Goal: Task Accomplishment & Management: Manage account settings

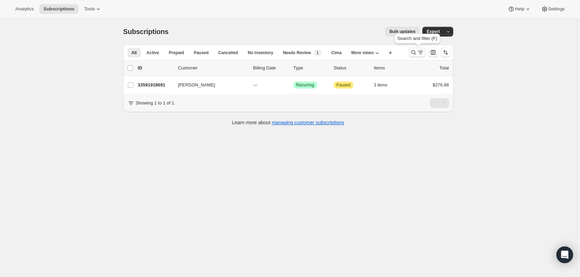
click at [417, 53] on icon "Search and filter results" at bounding box center [413, 52] width 7 height 7
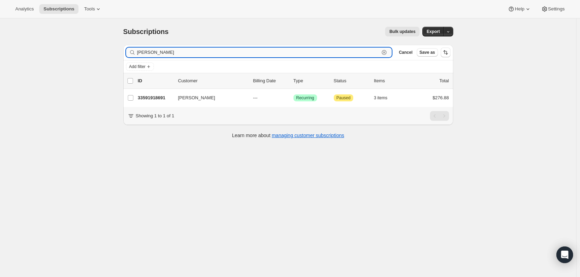
click at [384, 52] on icon "button" at bounding box center [384, 52] width 7 height 7
paste input "skipper snipes"
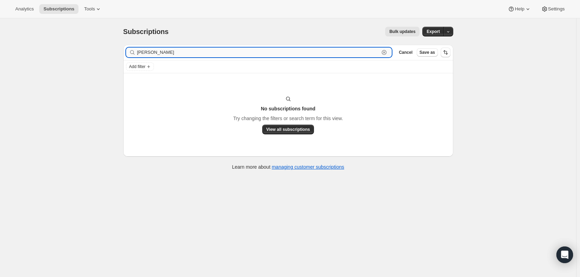
click at [371, 48] on input "skipper snipes" at bounding box center [258, 53] width 242 height 10
drag, startPoint x: 326, startPoint y: 50, endPoint x: 156, endPoint y: 46, distance: 170.9
click at [156, 46] on div "Filter subscribers skipper snipes Clear Cancel Save as" at bounding box center [288, 52] width 330 height 15
type input "skipper"
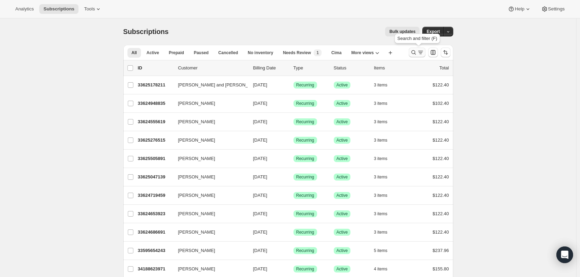
click at [413, 51] on icon "Search and filter results" at bounding box center [413, 52] width 7 height 7
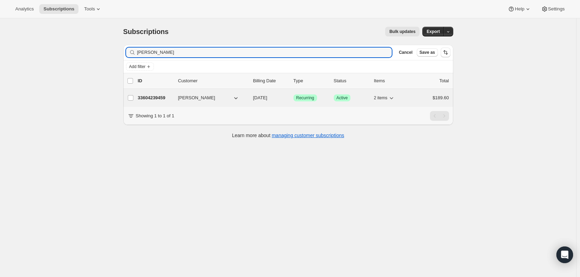
type input "Rebecca Snipes"
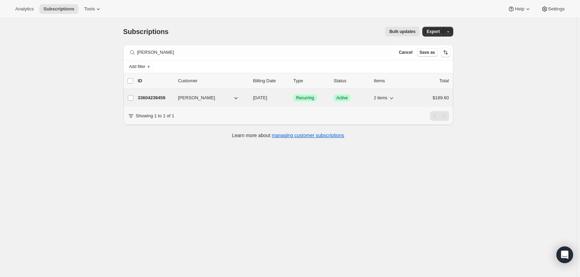
click at [162, 97] on p "33604239459" at bounding box center [155, 97] width 35 height 7
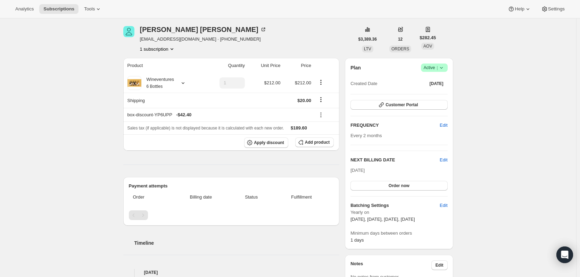
scroll to position [35, 0]
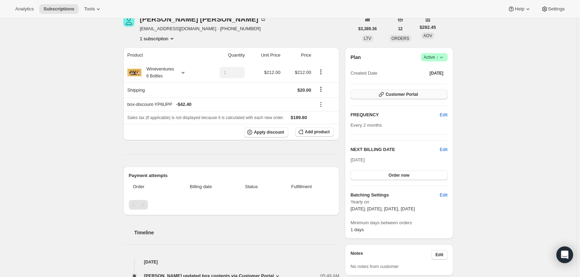
click at [418, 95] on span "Customer Portal" at bounding box center [401, 95] width 32 height 6
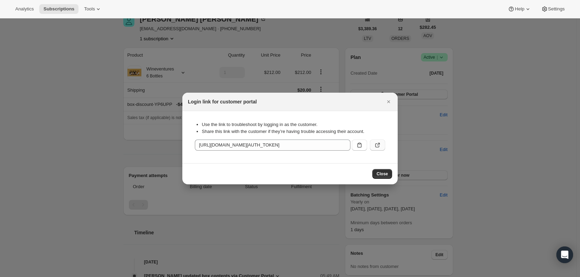
click at [378, 144] on icon ":rcc:" at bounding box center [378, 144] width 3 height 3
click at [389, 104] on icon "Close" at bounding box center [388, 101] width 7 height 7
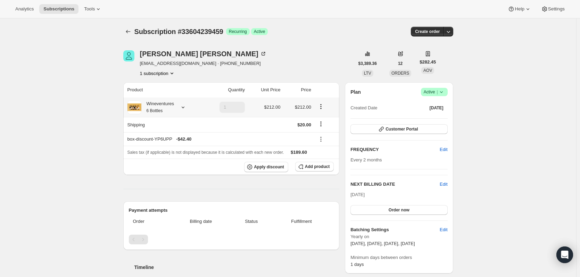
click at [185, 107] on icon at bounding box center [183, 107] width 7 height 7
click at [186, 106] on icon at bounding box center [183, 107] width 7 height 7
click at [186, 107] on icon at bounding box center [183, 107] width 7 height 7
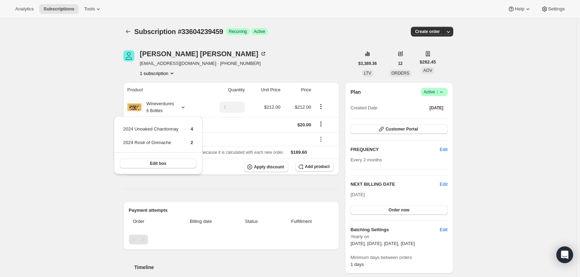
click at [186, 106] on icon at bounding box center [183, 107] width 7 height 7
click at [290, 67] on div "Rebecca Snipes s_snipes@bellsouth.net · +18649072929 1 subscription" at bounding box center [238, 63] width 231 height 26
click at [186, 106] on icon at bounding box center [183, 107] width 7 height 7
click at [156, 162] on span "Edit box" at bounding box center [158, 164] width 16 height 6
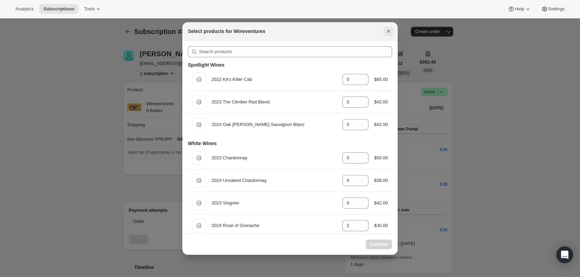
click at [389, 30] on icon "Close" at bounding box center [388, 31] width 7 height 7
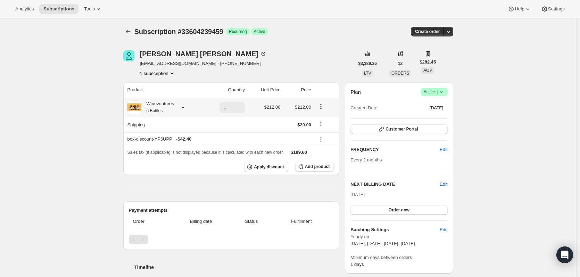
click at [186, 105] on icon at bounding box center [183, 107] width 7 height 7
click at [302, 66] on div "Rebecca Snipes s_snipes@bellsouth.net · +18649072929 1 subscription" at bounding box center [238, 63] width 231 height 26
click at [186, 108] on icon at bounding box center [183, 107] width 7 height 7
click at [186, 106] on icon at bounding box center [183, 107] width 7 height 7
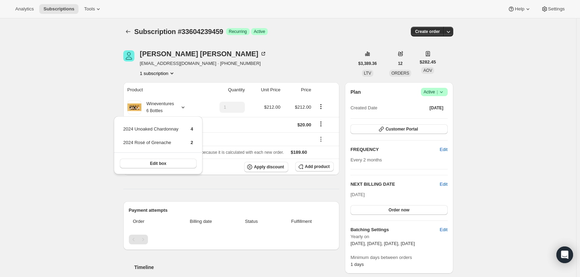
click at [301, 59] on div "Rebecca Snipes s_snipes@bellsouth.net · +18649072929 1 subscription" at bounding box center [238, 63] width 231 height 26
click at [185, 108] on icon at bounding box center [183, 107] width 7 height 7
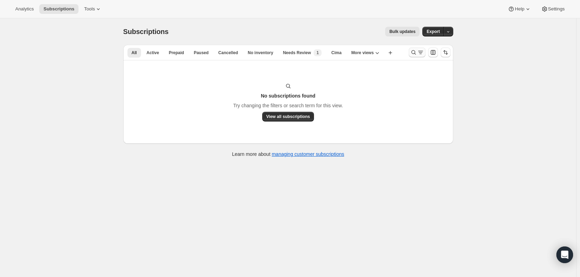
click at [416, 53] on icon "Search and filter results" at bounding box center [413, 52] width 7 height 7
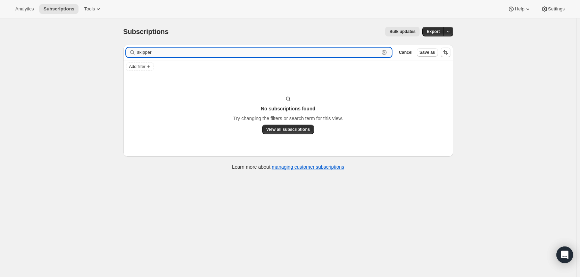
click at [385, 50] on icon "button" at bounding box center [384, 52] width 7 height 7
click at [296, 53] on input "[PERSON_NAME]" at bounding box center [258, 53] width 242 height 10
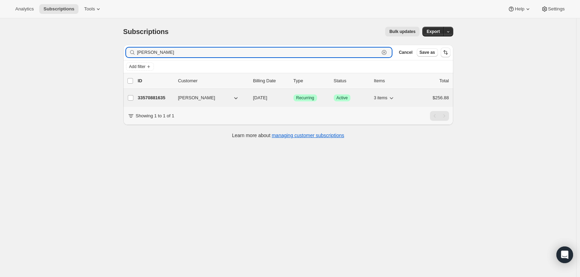
type input "[PERSON_NAME]"
click at [160, 97] on p "33570881635" at bounding box center [155, 97] width 35 height 7
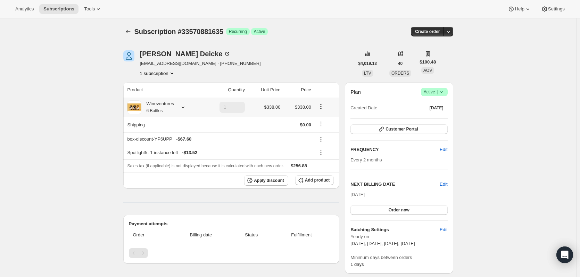
click at [186, 105] on icon at bounding box center [183, 107] width 7 height 7
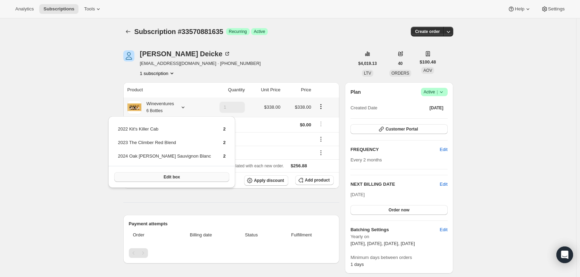
click at [168, 175] on span "Edit box" at bounding box center [172, 177] width 16 height 6
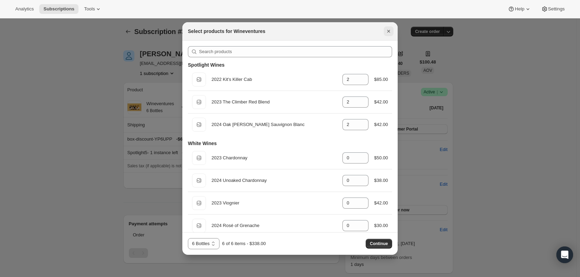
click at [389, 30] on icon "Close" at bounding box center [388, 31] width 7 height 7
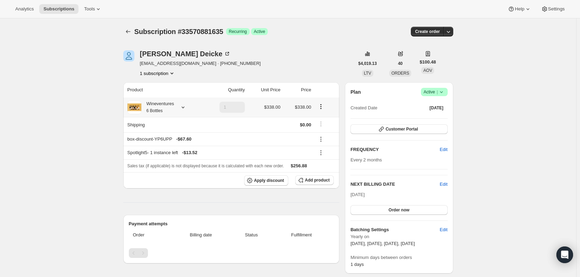
click at [184, 107] on icon at bounding box center [183, 108] width 3 height 2
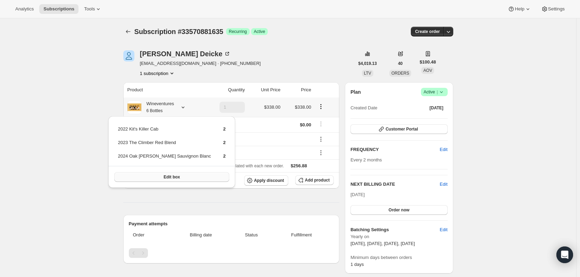
click at [168, 176] on span "Edit box" at bounding box center [172, 177] width 16 height 6
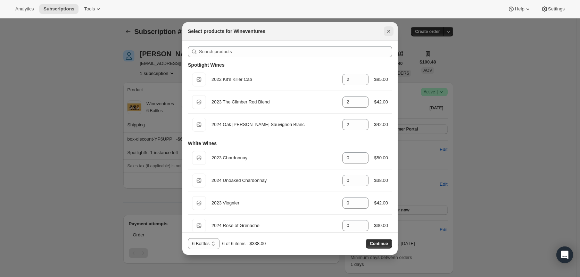
click at [387, 31] on icon "Close" at bounding box center [388, 31] width 7 height 7
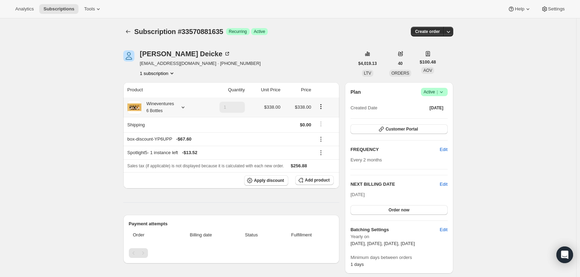
click at [186, 109] on icon at bounding box center [183, 107] width 7 height 7
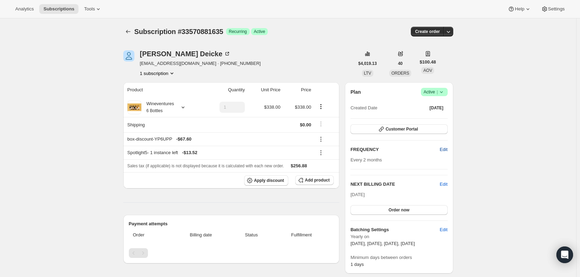
click at [441, 148] on button "Edit" at bounding box center [443, 149] width 16 height 11
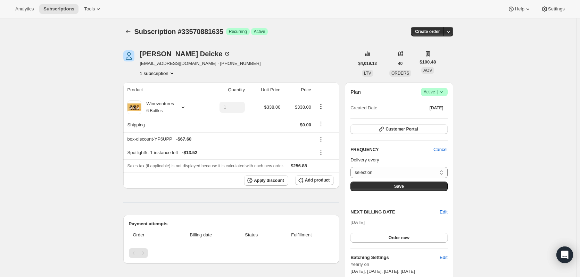
click at [442, 151] on span "Cancel" at bounding box center [440, 149] width 14 height 7
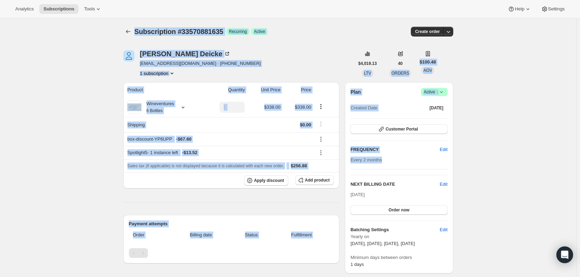
drag, startPoint x: 89, startPoint y: 20, endPoint x: 535, endPoint y: 175, distance: 472.1
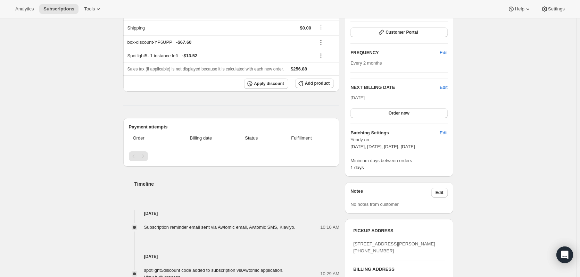
scroll to position [104, 0]
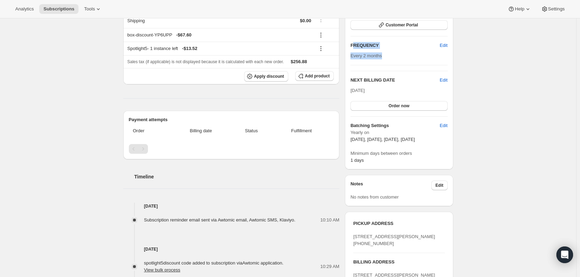
drag, startPoint x: 411, startPoint y: 59, endPoint x: 354, endPoint y: 41, distance: 60.1
click at [354, 41] on div "Plan Success Active | Created Date [DATE] Customer Portal FREQUENCY Edit Every …" at bounding box center [398, 74] width 97 height 180
click at [528, 53] on div "Subscription #33570881635. This page is ready Subscription #33570881635 Success…" at bounding box center [288, 209] width 576 height 590
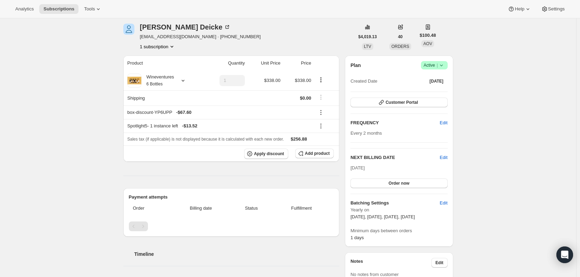
scroll to position [35, 0]
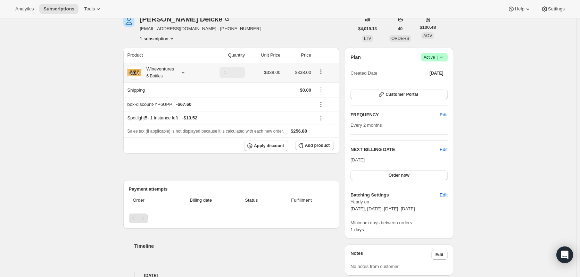
click at [186, 75] on icon at bounding box center [183, 72] width 7 height 7
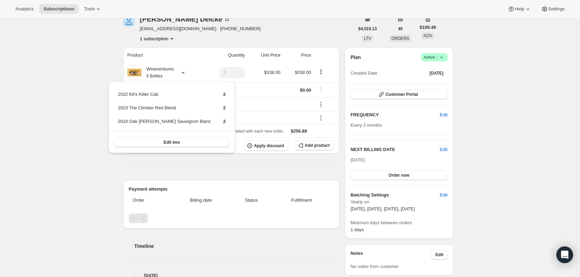
click at [100, 170] on div "Subscription #33570881635. This page is ready Subscription #33570881635 Success…" at bounding box center [288, 279] width 576 height 590
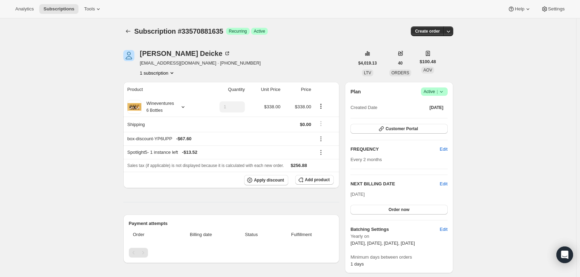
scroll to position [0, 0]
click at [186, 107] on icon at bounding box center [183, 107] width 7 height 7
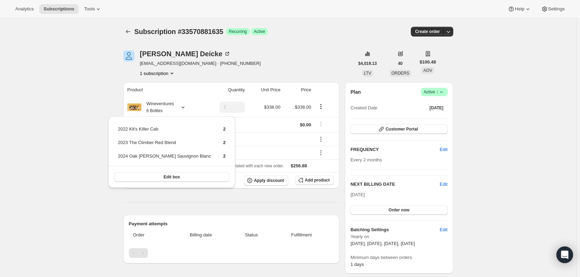
click at [317, 53] on div "[PERSON_NAME] [EMAIL_ADDRESS][DOMAIN_NAME] · [PHONE_NUMBER] 1 subscription" at bounding box center [238, 63] width 231 height 26
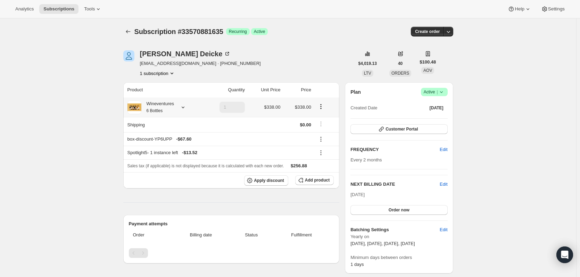
click at [186, 107] on icon at bounding box center [183, 107] width 7 height 7
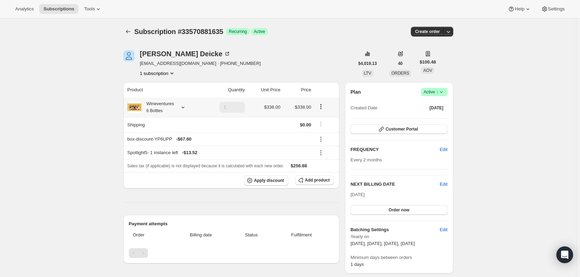
click at [186, 106] on icon at bounding box center [183, 107] width 7 height 7
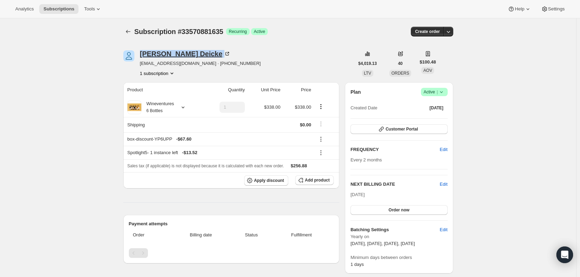
drag, startPoint x: 189, startPoint y: 54, endPoint x: 142, endPoint y: 55, distance: 46.2
click at [142, 55] on div "[PERSON_NAME]" at bounding box center [185, 53] width 91 height 7
click at [186, 106] on icon at bounding box center [183, 107] width 7 height 7
